Goal: Information Seeking & Learning: Understand process/instructions

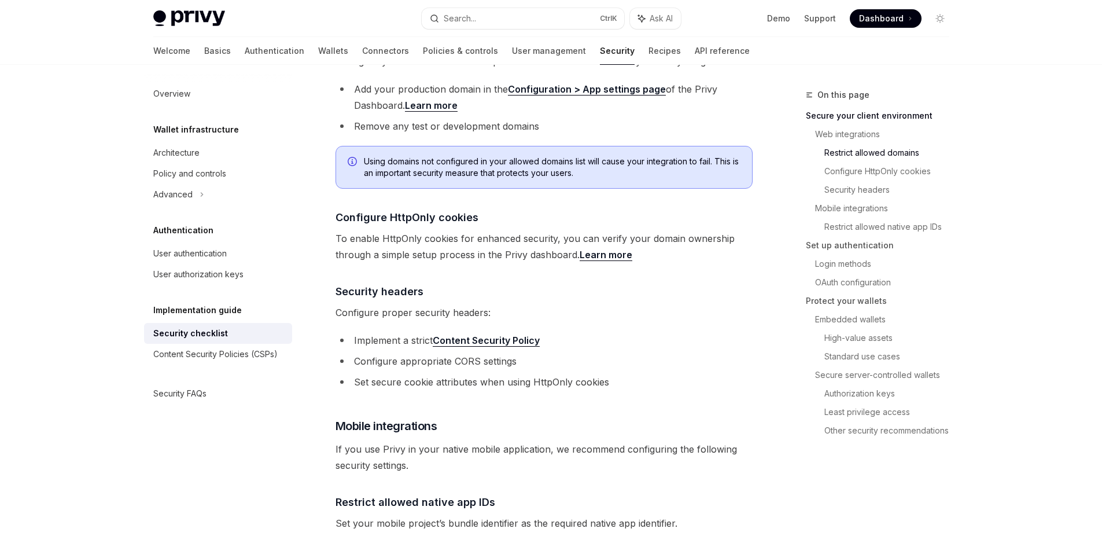
scroll to position [521, 0]
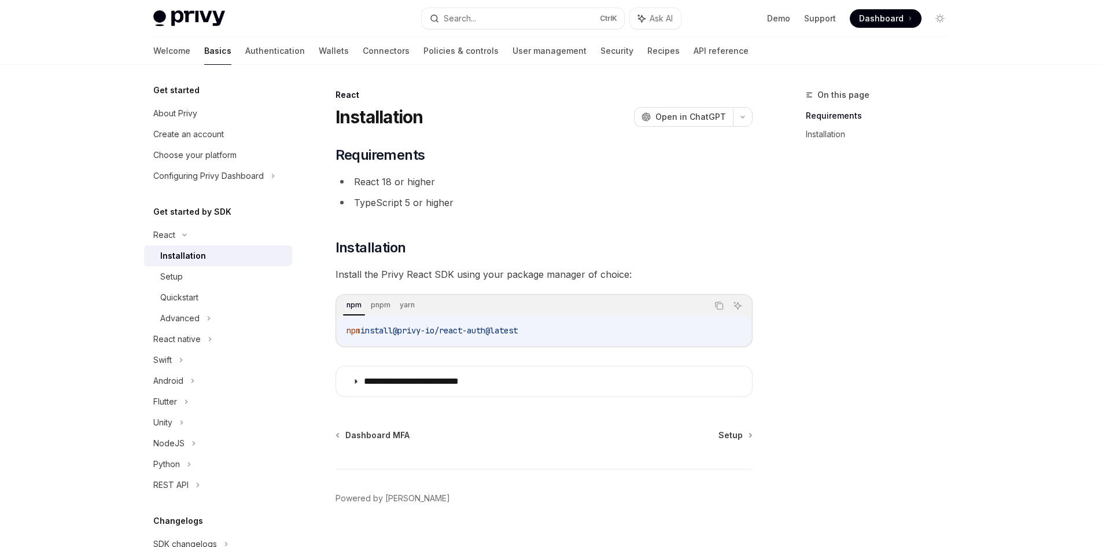
scroll to position [22, 0]
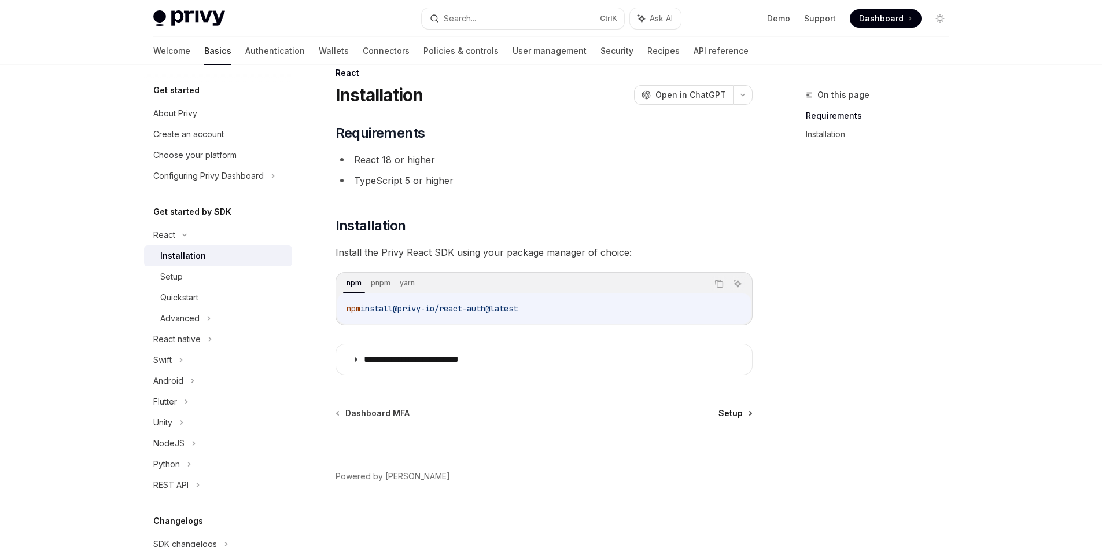
click at [723, 408] on span "Setup" at bounding box center [730, 413] width 24 height 12
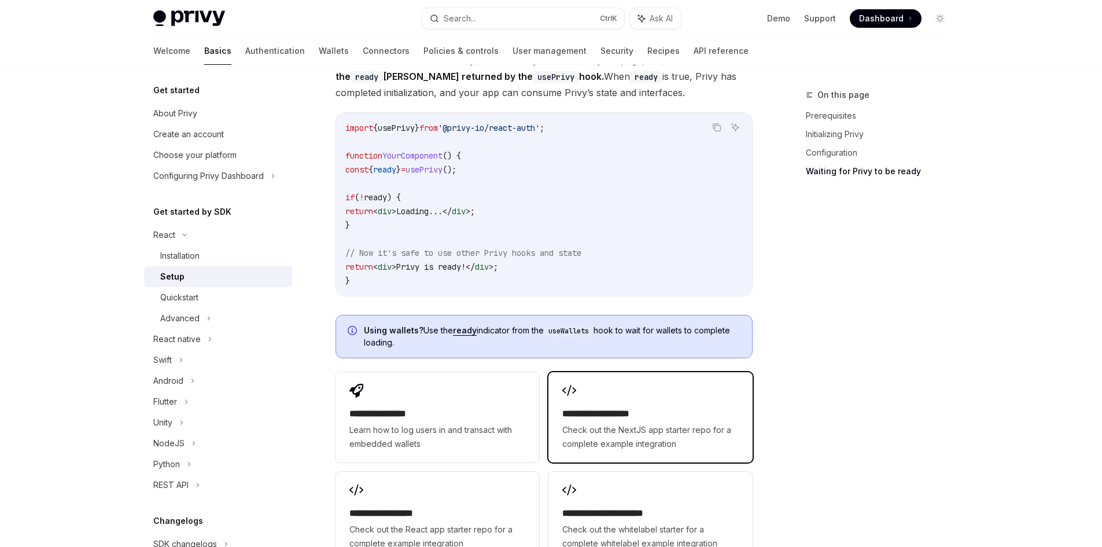
scroll to position [1444, 0]
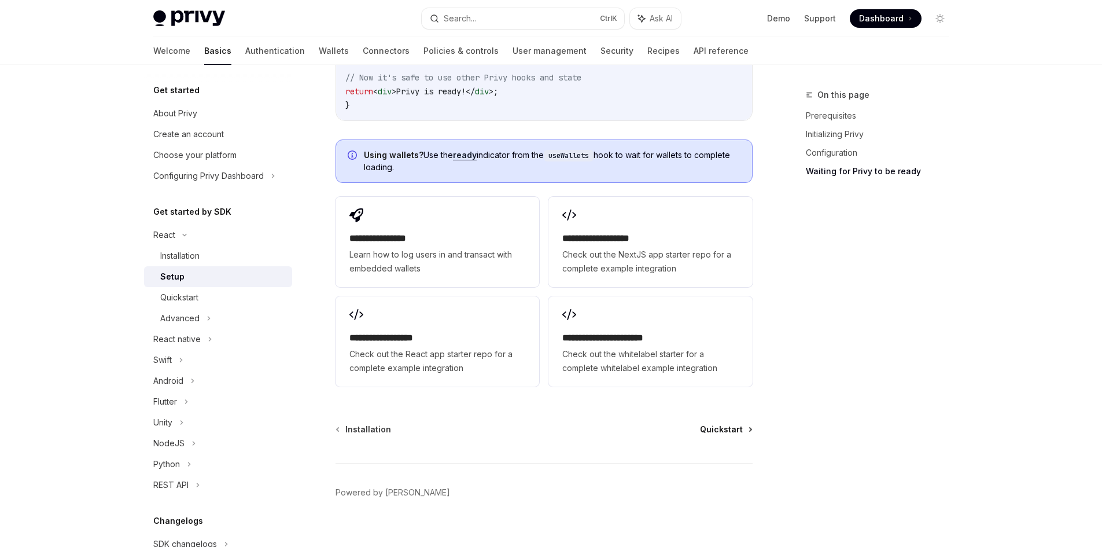
click at [717, 423] on span "Quickstart" at bounding box center [721, 429] width 43 height 12
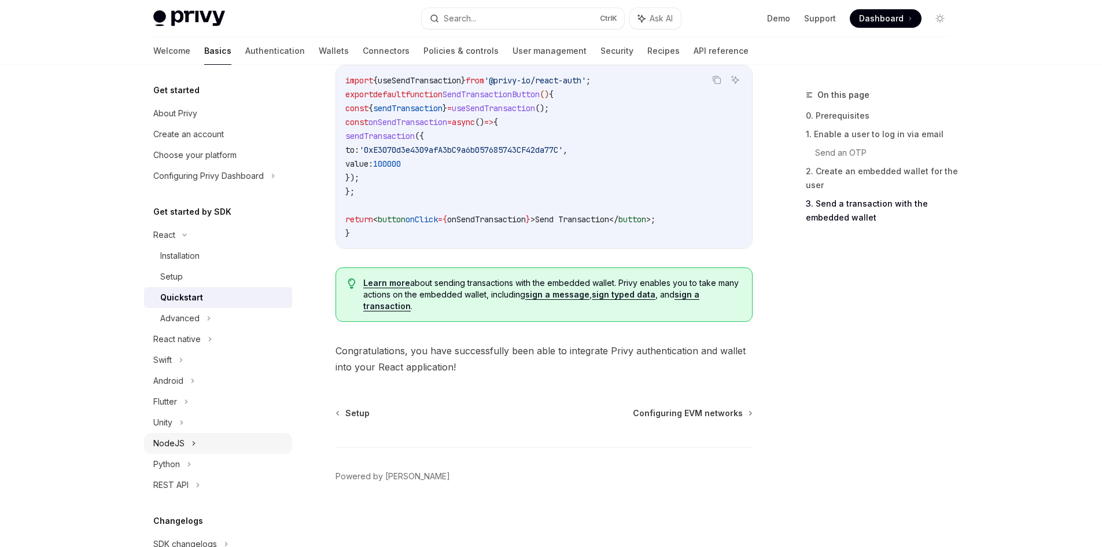
click at [194, 449] on icon at bounding box center [193, 443] width 5 height 14
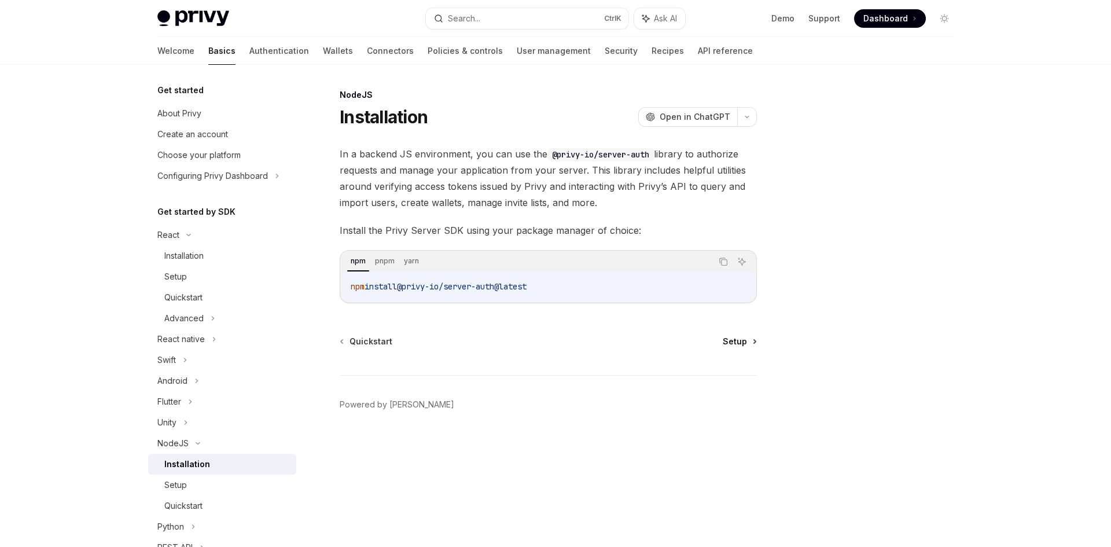
click at [738, 346] on span "Setup" at bounding box center [734, 341] width 24 height 12
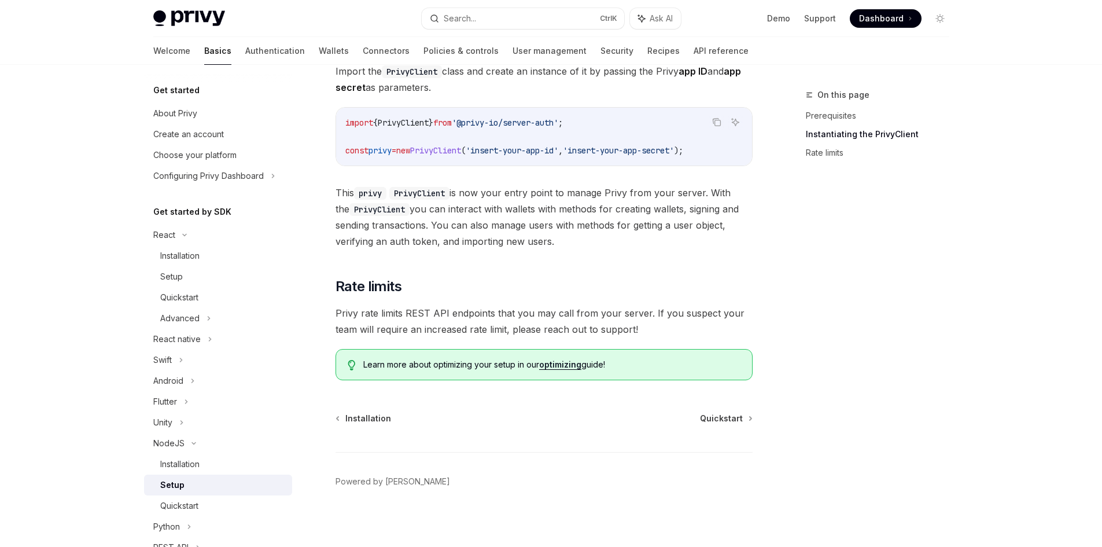
scroll to position [231, 0]
click at [585, 363] on span "Learn more about optimizing your setup in our optimizing guide!" at bounding box center [551, 364] width 377 height 12
click at [850, 153] on link "Rate limits" at bounding box center [882, 152] width 153 height 19
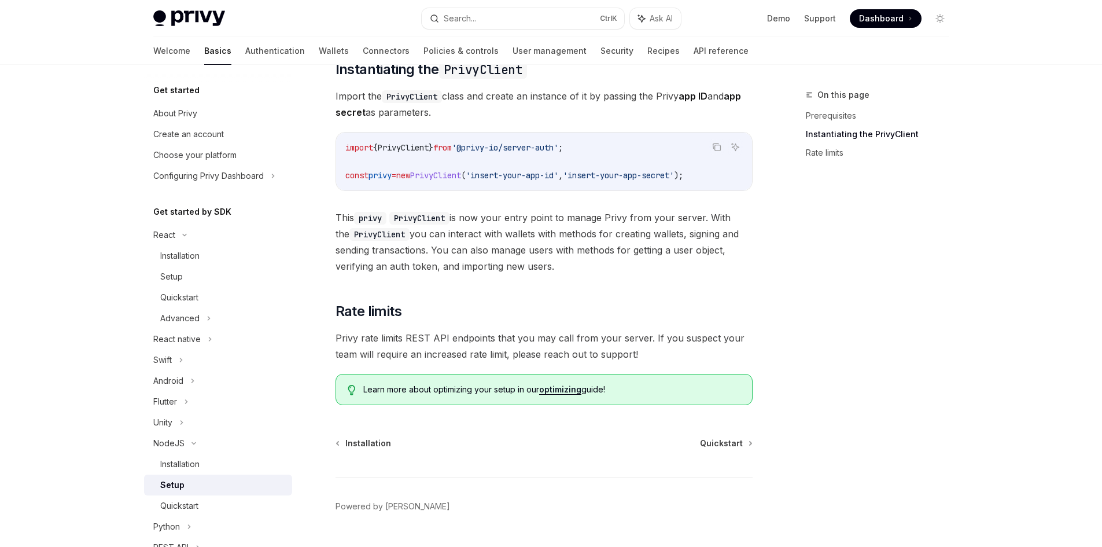
scroll to position [178, 0]
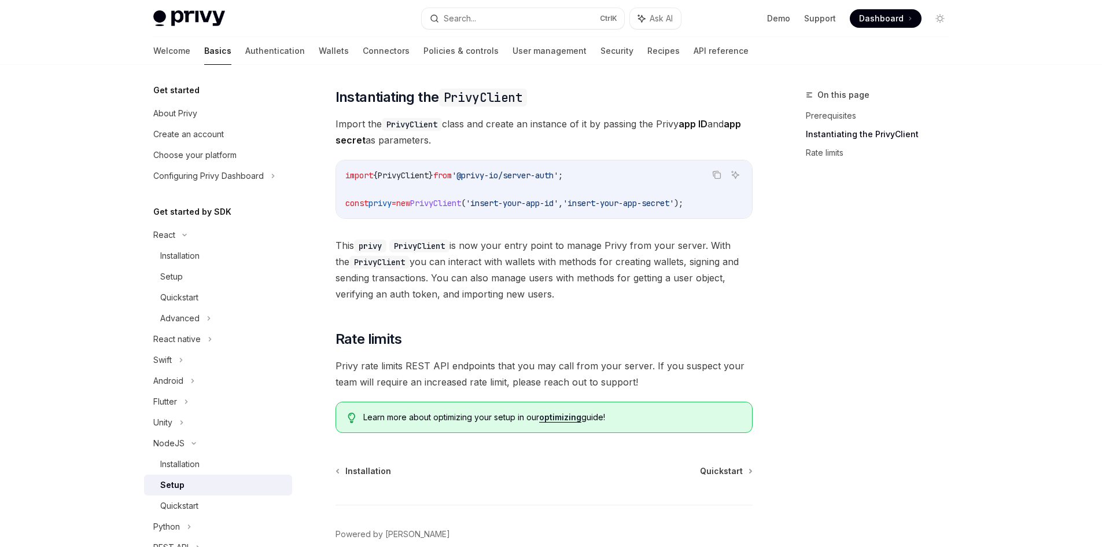
click at [552, 289] on span "This privy PrivyClient is now your entry point to manage Privy from your server…" at bounding box center [543, 269] width 417 height 65
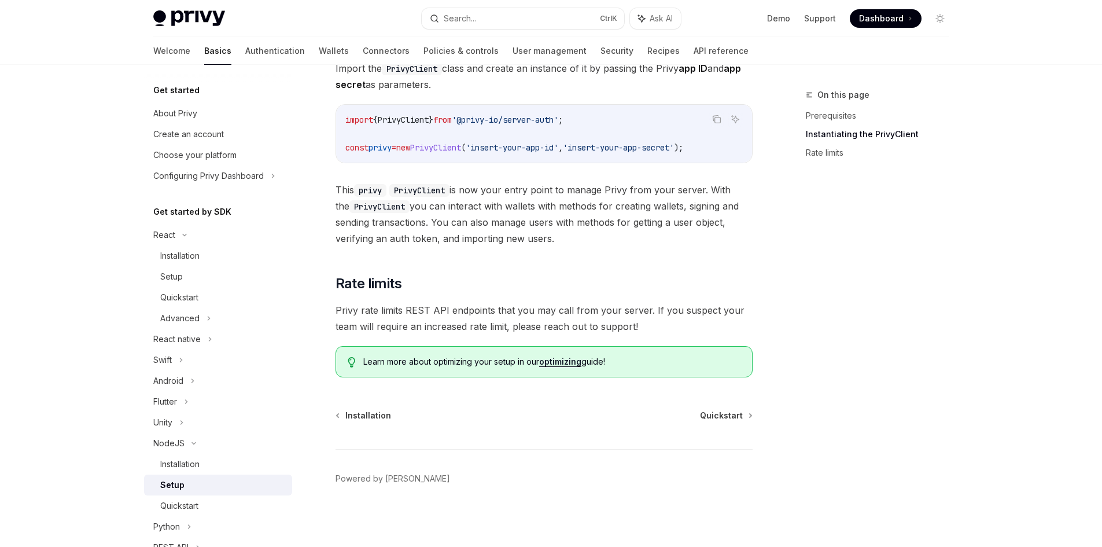
scroll to position [236, 0]
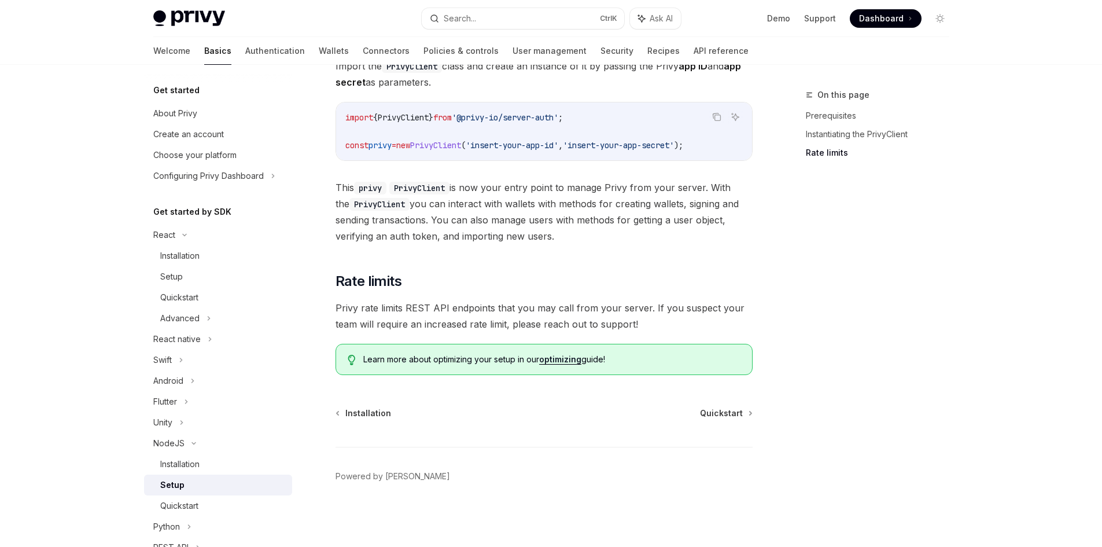
click at [581, 364] on link "optimizing" at bounding box center [560, 359] width 42 height 10
type textarea "*"
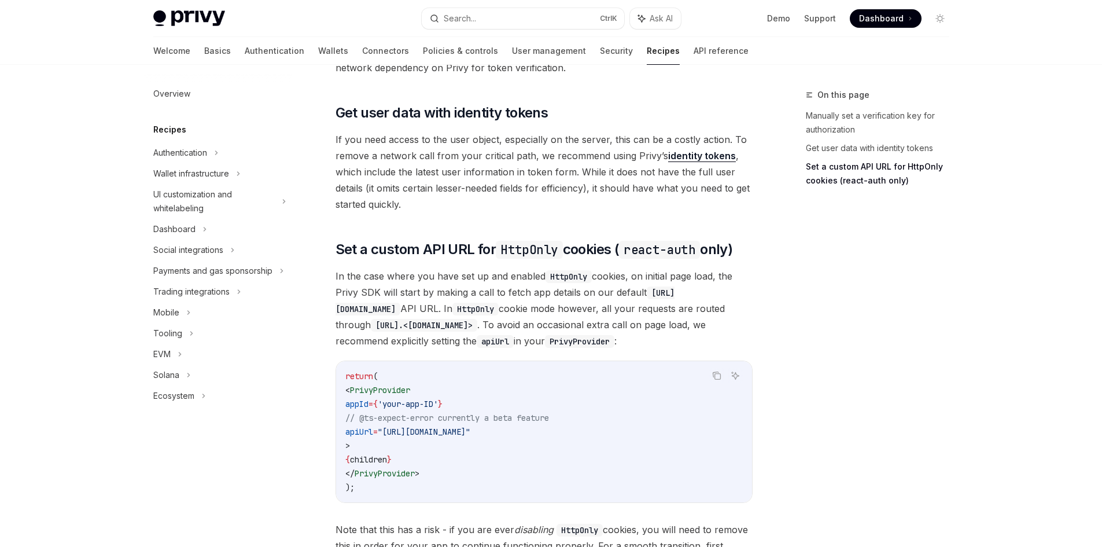
scroll to position [525, 0]
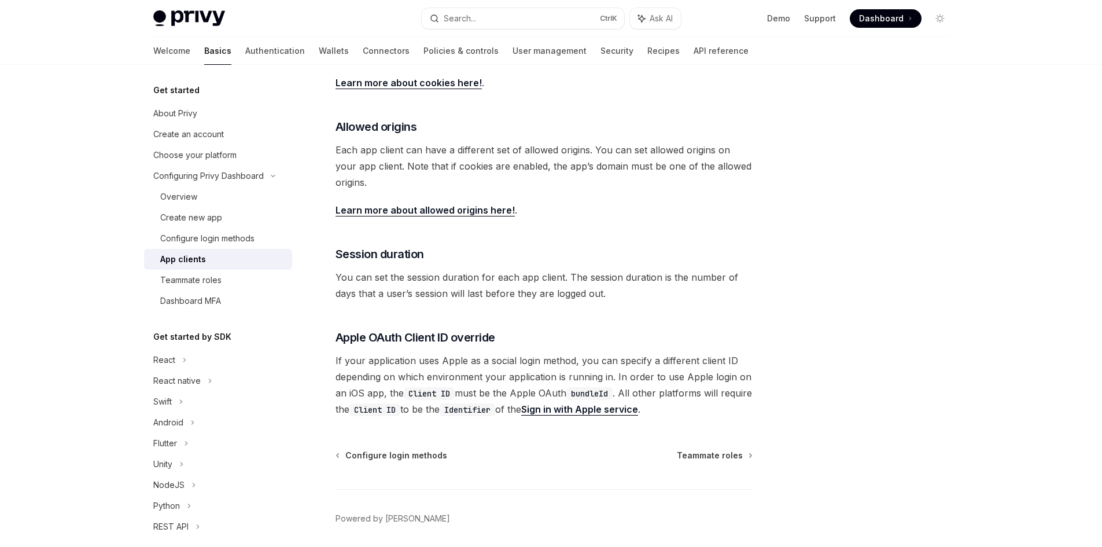
scroll to position [347, 0]
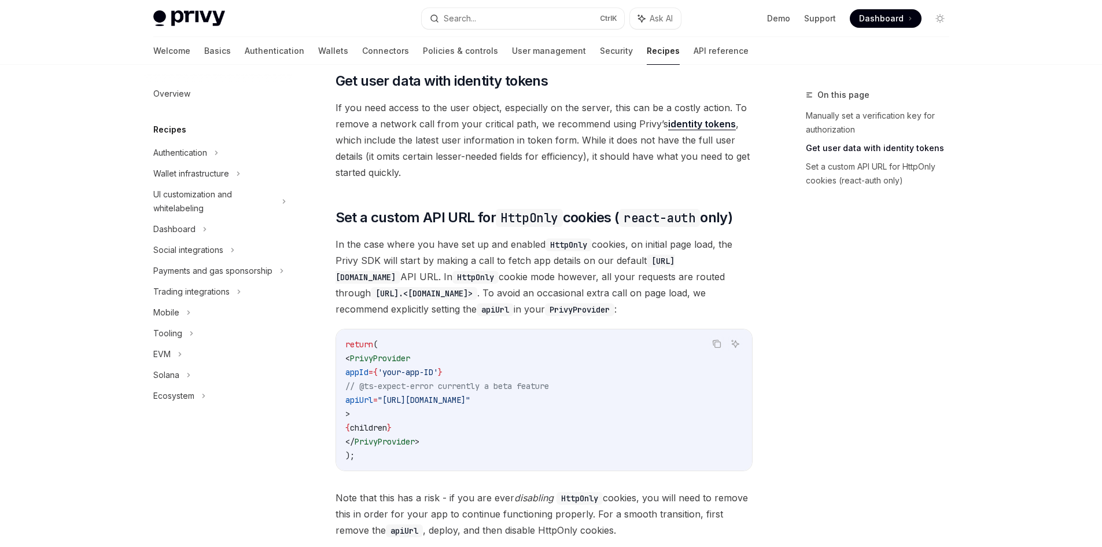
scroll to position [529, 0]
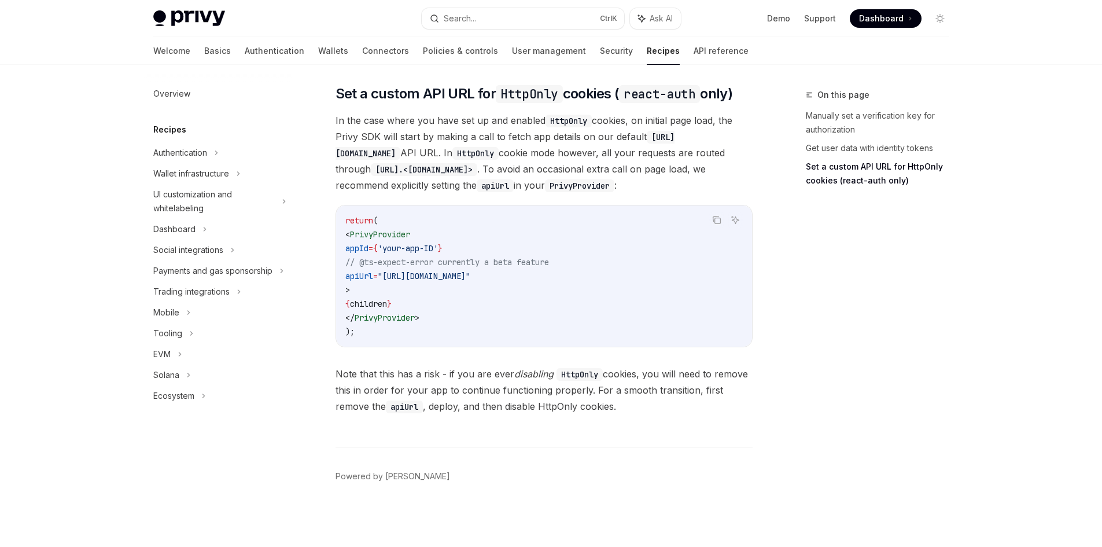
drag, startPoint x: 446, startPoint y: 154, endPoint x: 403, endPoint y: 138, distance: 45.6
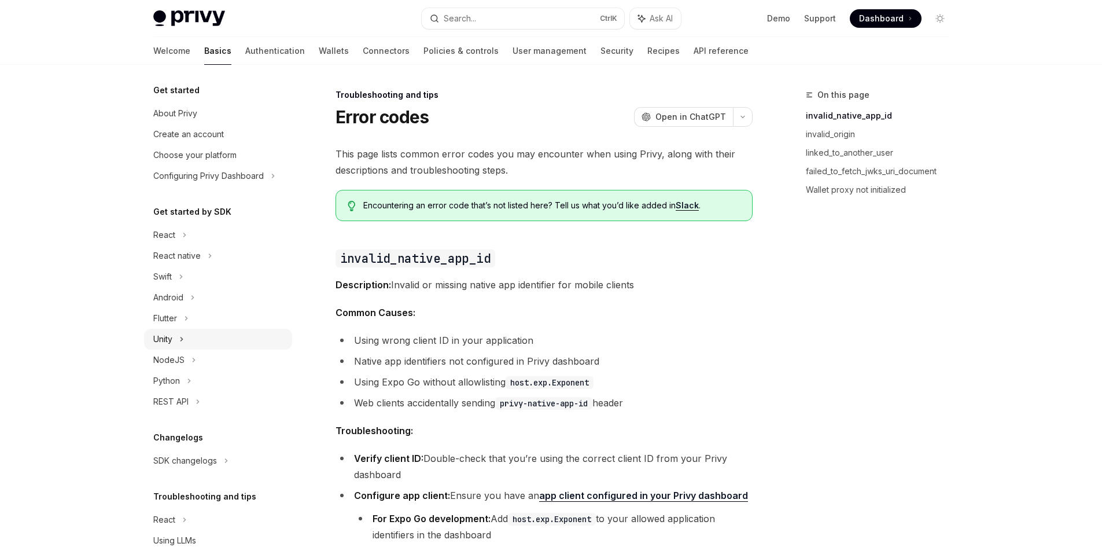
scroll to position [48, 0]
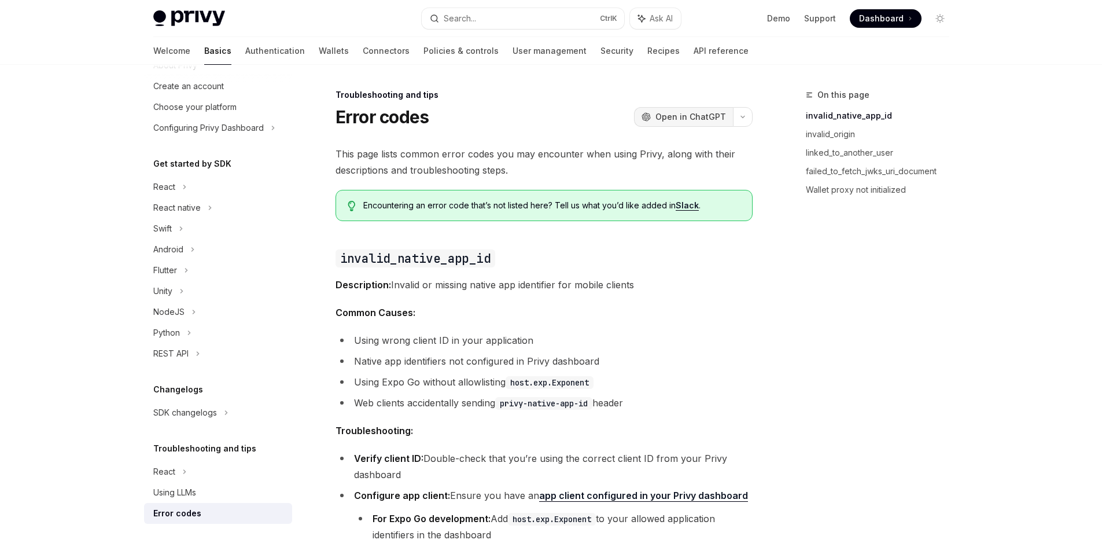
click at [676, 119] on span "Open in ChatGPT" at bounding box center [690, 117] width 71 height 12
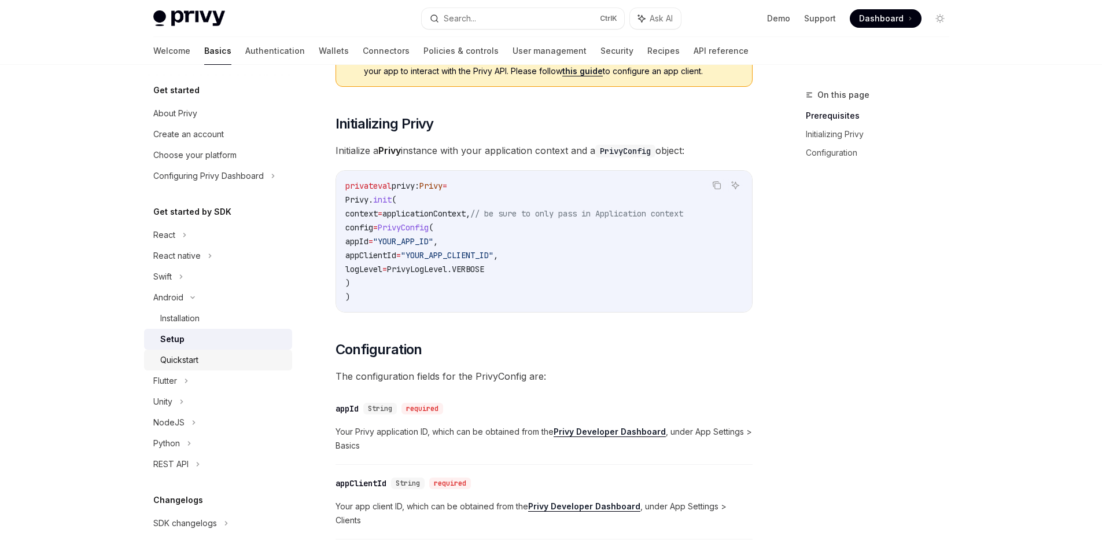
scroll to position [58, 0]
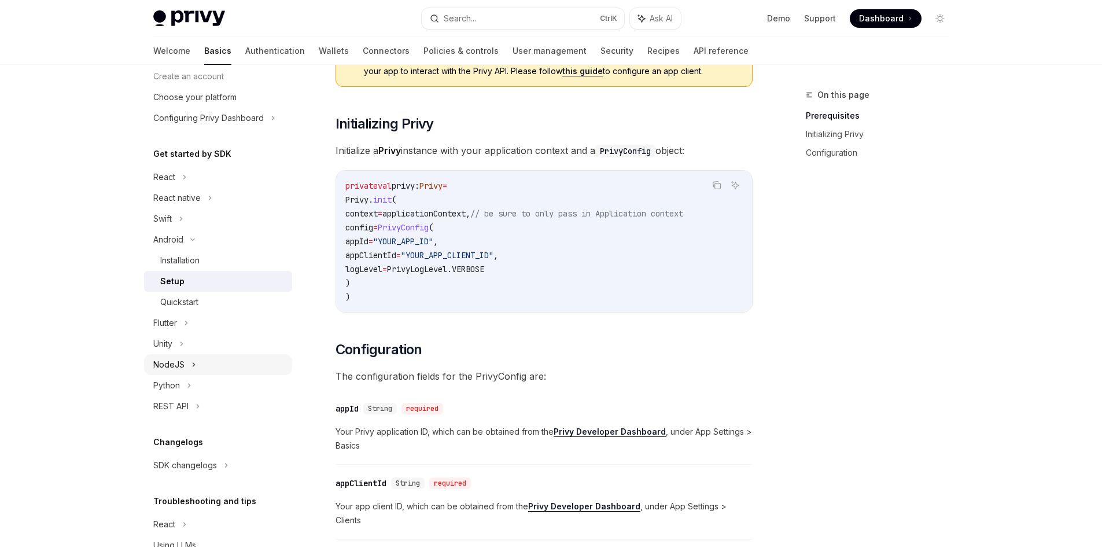
click at [229, 368] on div "NodeJS" at bounding box center [218, 364] width 148 height 21
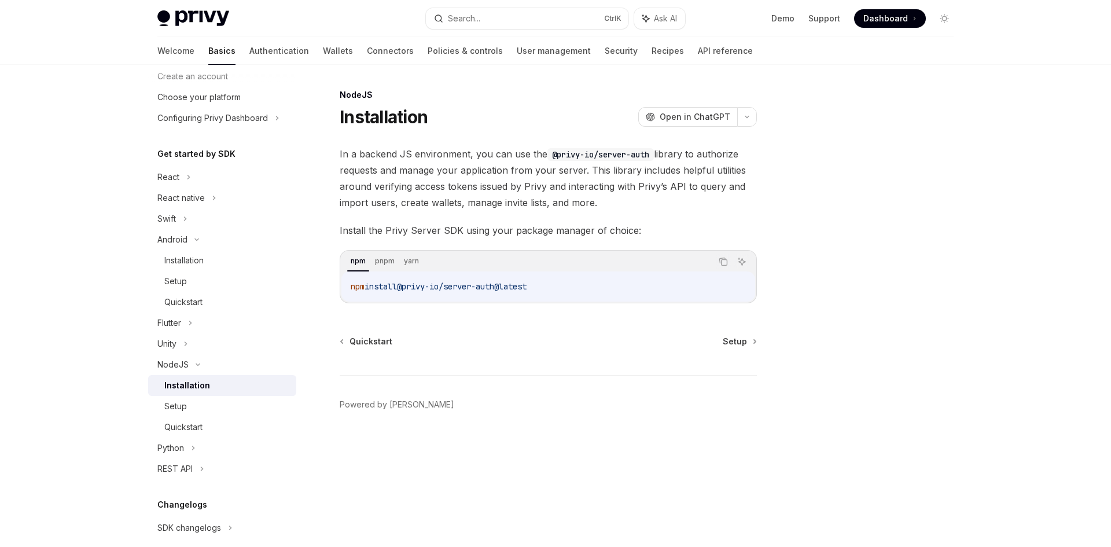
click at [222, 383] on div "Installation" at bounding box center [226, 385] width 125 height 14
type textarea "*"
click at [369, 262] on div "npm pnpm yarn" at bounding box center [529, 262] width 364 height 20
click at [722, 260] on icon "Copy the contents from the code block" at bounding box center [722, 261] width 9 height 9
click at [725, 338] on span "Setup" at bounding box center [734, 341] width 24 height 12
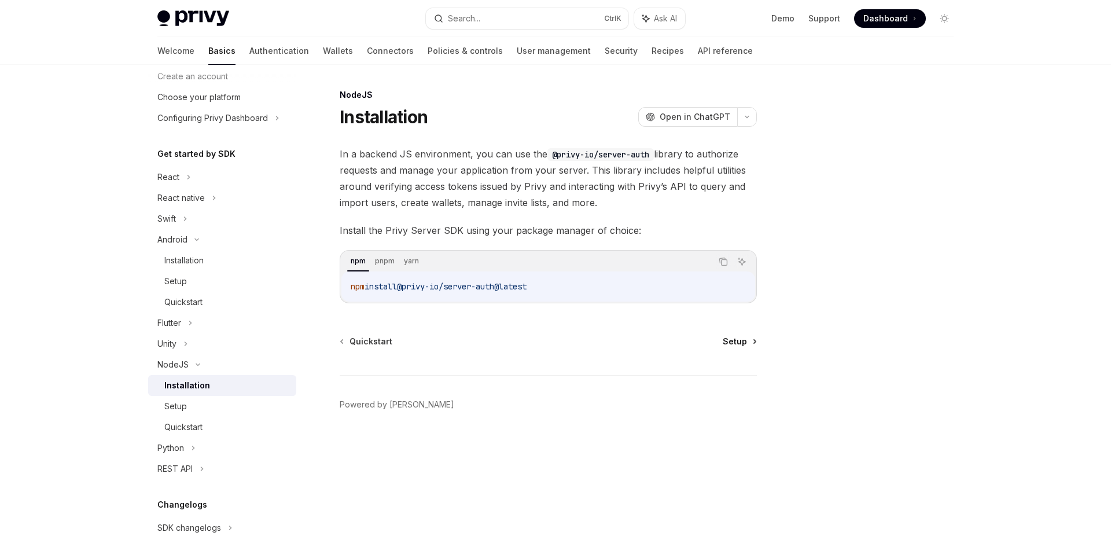
type textarea "*"
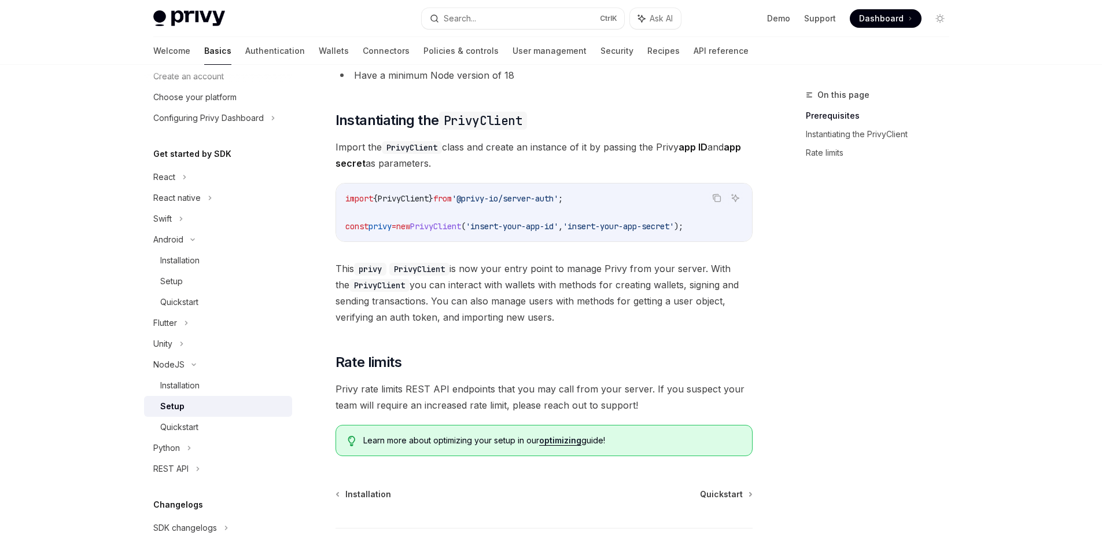
scroll to position [174, 0]
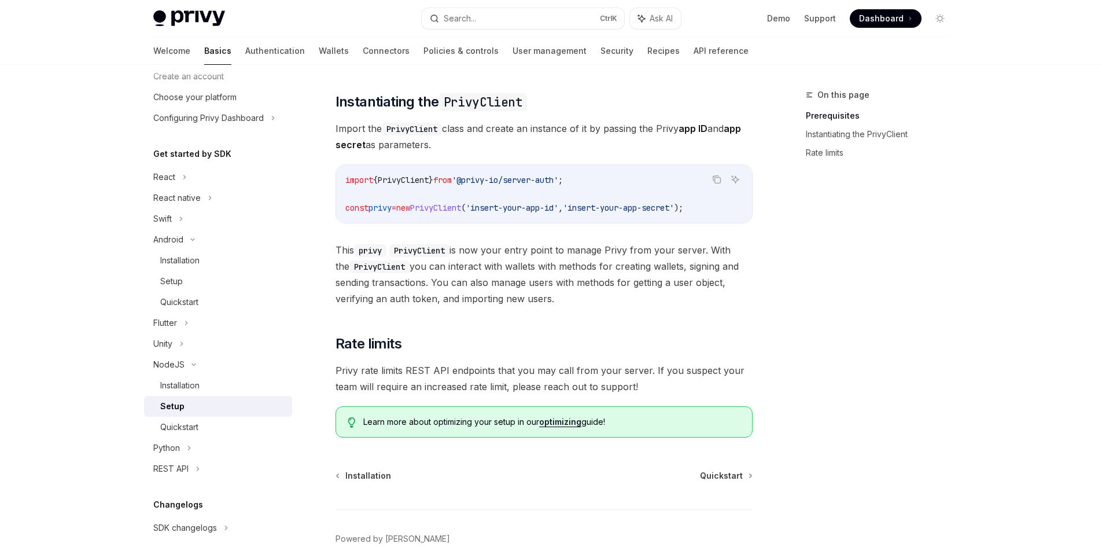
click at [544, 323] on div "​ Prerequisites Before you begin: Get your Privy app ID and app secret from the…" at bounding box center [543, 204] width 417 height 465
drag, startPoint x: 574, startPoint y: 298, endPoint x: 315, endPoint y: 246, distance: 264.8
click at [315, 246] on div "NodeJS Setup OpenAI Open in ChatGPT OpenAI Open in ChatGPT ​ Prerequisites Befo…" at bounding box center [435, 261] width 639 height 695
drag, startPoint x: 333, startPoint y: 252, endPoint x: 611, endPoint y: 290, distance: 280.3
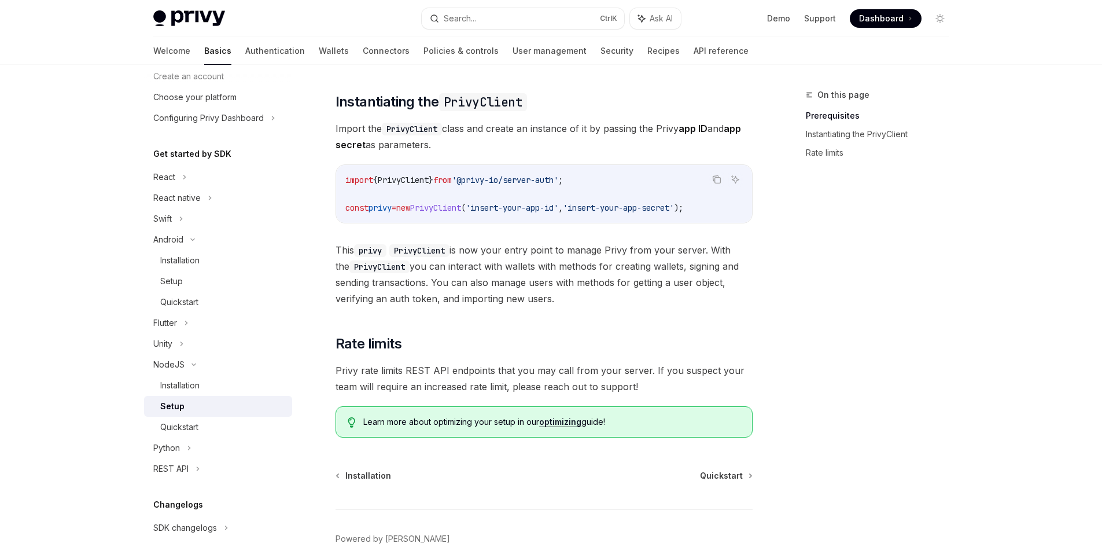
click at [611, 290] on div "NodeJS Setup OpenAI Open in ChatGPT OpenAI Open in ChatGPT ​ Prerequisites Befo…" at bounding box center [435, 261] width 639 height 695
click at [611, 290] on span "This privy PrivyClient is now your entry point to manage Privy from your server…" at bounding box center [543, 274] width 417 height 65
drag, startPoint x: 607, startPoint y: 297, endPoint x: 316, endPoint y: 249, distance: 294.3
click at [316, 249] on div "NodeJS Setup OpenAI Open in ChatGPT OpenAI Open in ChatGPT ​ Prerequisites Befo…" at bounding box center [435, 261] width 639 height 695
click at [319, 249] on div "NodeJS Setup OpenAI Open in ChatGPT OpenAI Open in ChatGPT ​ Prerequisites Befo…" at bounding box center [435, 261] width 639 height 695
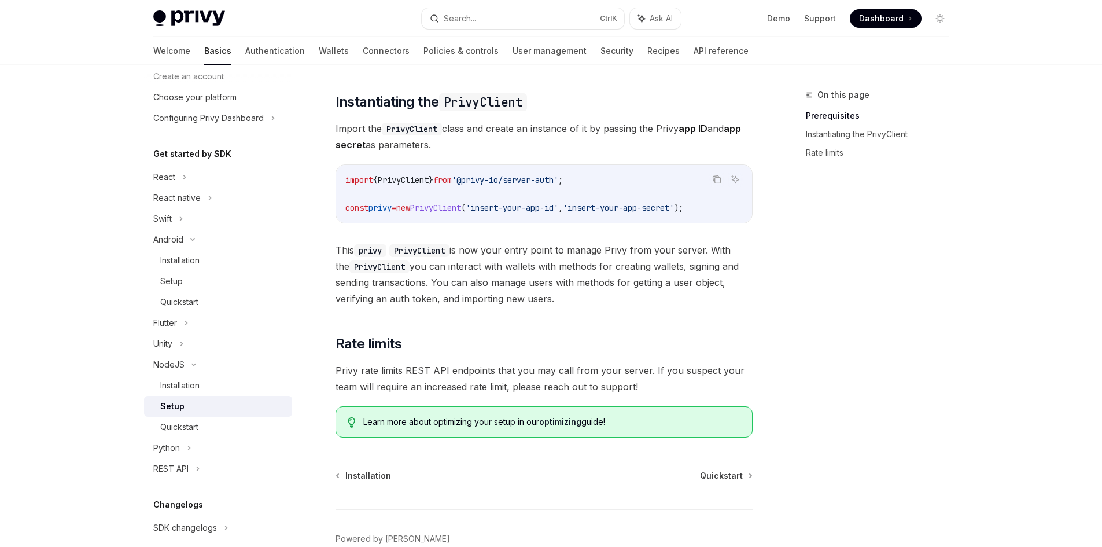
drag, startPoint x: 324, startPoint y: 249, endPoint x: 586, endPoint y: 296, distance: 266.7
click at [586, 296] on div "NodeJS Setup OpenAI Open in ChatGPT OpenAI Open in ChatGPT ​ Prerequisites Befo…" at bounding box center [435, 261] width 639 height 695
click at [586, 296] on span "This privy PrivyClient is now your entry point to manage Privy from your server…" at bounding box center [543, 274] width 417 height 65
drag, startPoint x: 590, startPoint y: 300, endPoint x: 314, endPoint y: 250, distance: 280.3
click at [314, 250] on div "NodeJS Setup OpenAI Open in ChatGPT OpenAI Open in ChatGPT ​ Prerequisites Befo…" at bounding box center [435, 261] width 639 height 695
